Goal: Task Accomplishment & Management: Manage account settings

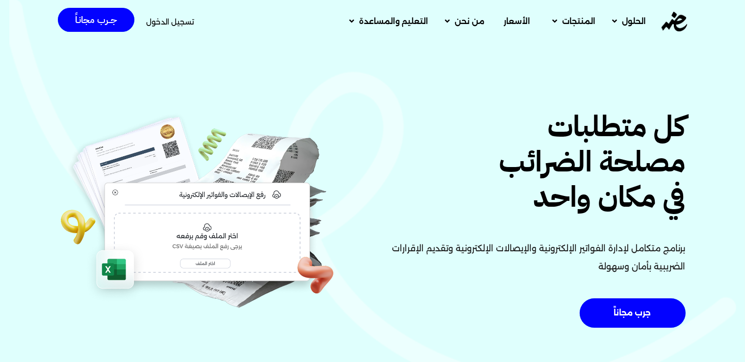
click at [179, 21] on span "تسجيل الدخول" at bounding box center [170, 21] width 48 height 7
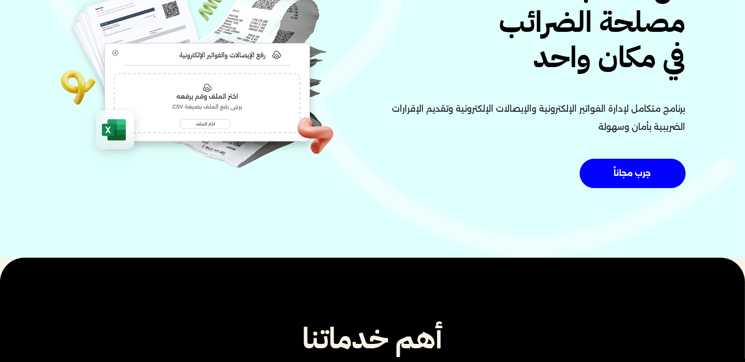
scroll to position [155, 0]
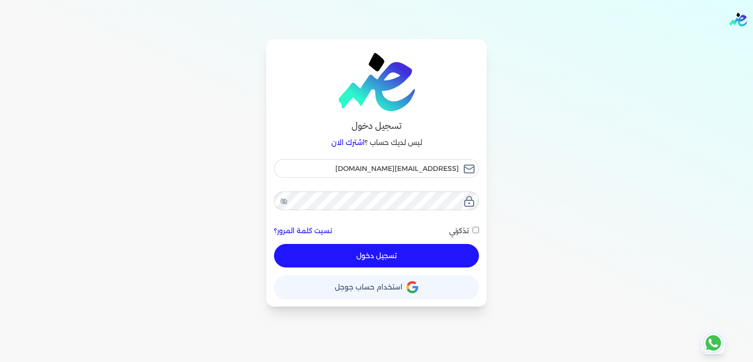
click at [361, 261] on button "تسجيل دخول" at bounding box center [376, 256] width 205 height 24
checkbox input "false"
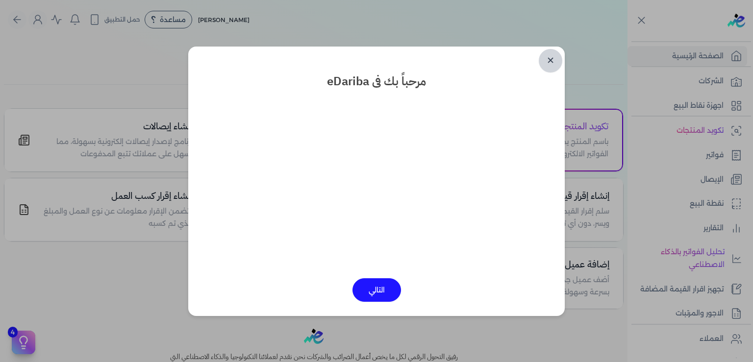
click at [552, 60] on link "✕" at bounding box center [551, 61] width 24 height 24
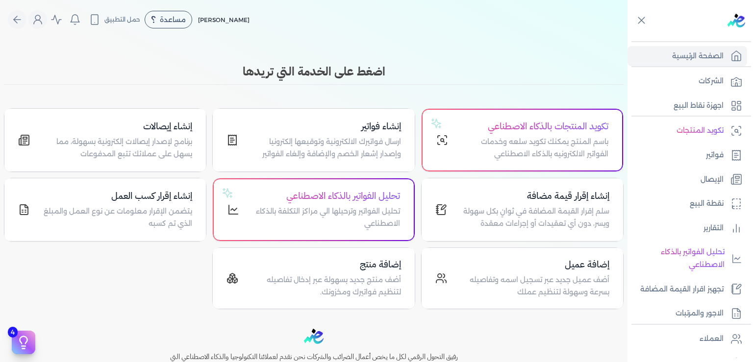
click at [552, 60] on body "برجاء مراجعة صحة رقم التسجيل الضريبي : 437386856 من هنا Dismiss ✕ ✕ استهلكت 100…" at bounding box center [376, 181] width 753 height 362
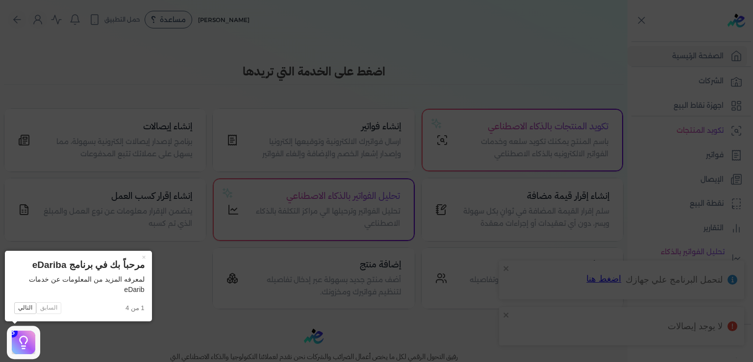
click at [78, 52] on icon at bounding box center [376, 181] width 753 height 362
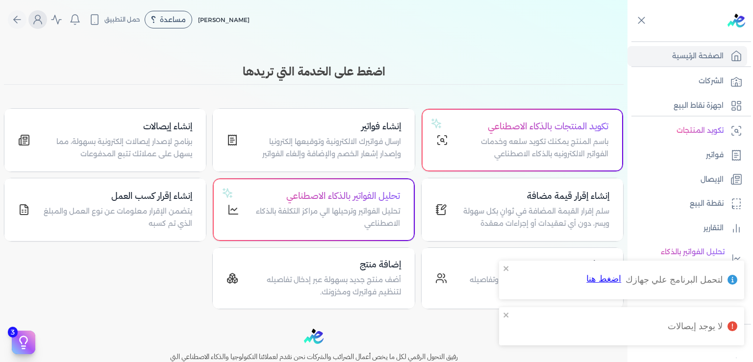
click at [42, 22] on icon "Global" at bounding box center [38, 22] width 8 height 4
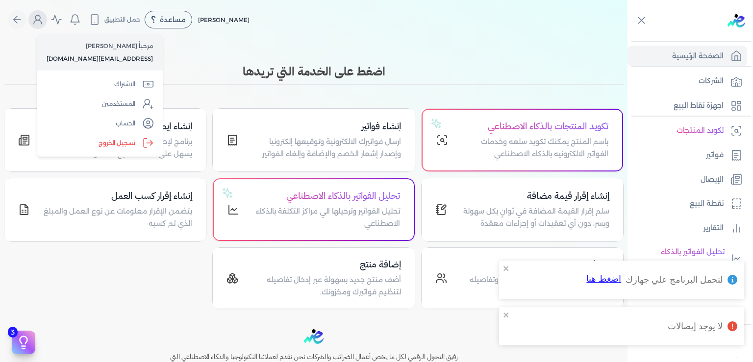
click at [42, 22] on icon "Global" at bounding box center [38, 22] width 8 height 4
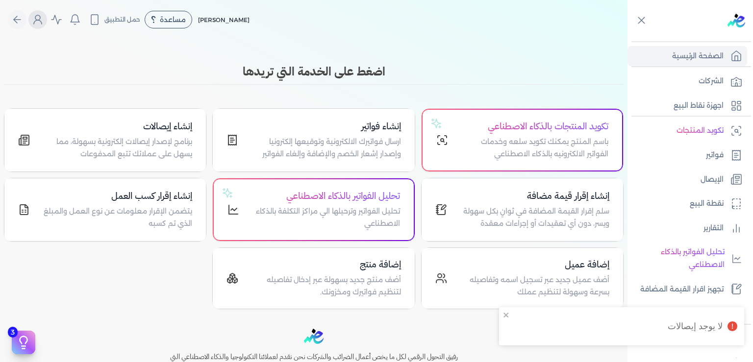
click at [44, 20] on icon "Global" at bounding box center [38, 20] width 12 height 12
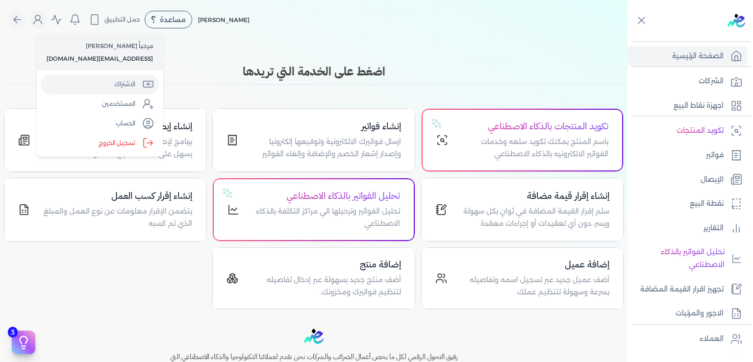
click at [109, 87] on link "الاشتراك" at bounding box center [100, 85] width 118 height 20
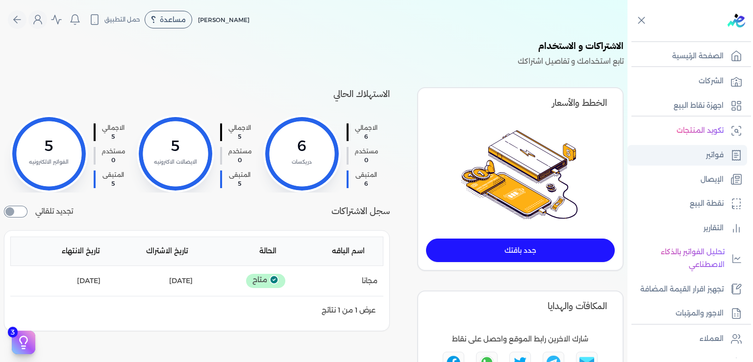
click at [709, 154] on p "فواتير" at bounding box center [715, 155] width 18 height 13
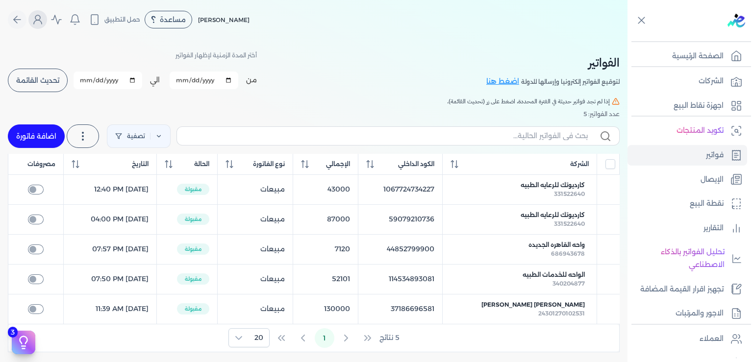
click at [44, 15] on icon "Global" at bounding box center [38, 20] width 12 height 12
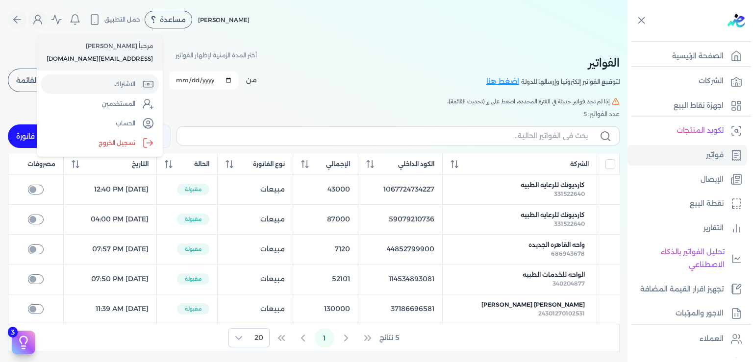
click at [115, 87] on link "الاشتراك" at bounding box center [100, 85] width 118 height 20
click at [0, 0] on div at bounding box center [0, 0] width 0 height 0
